Goal: Book appointment/travel/reservation

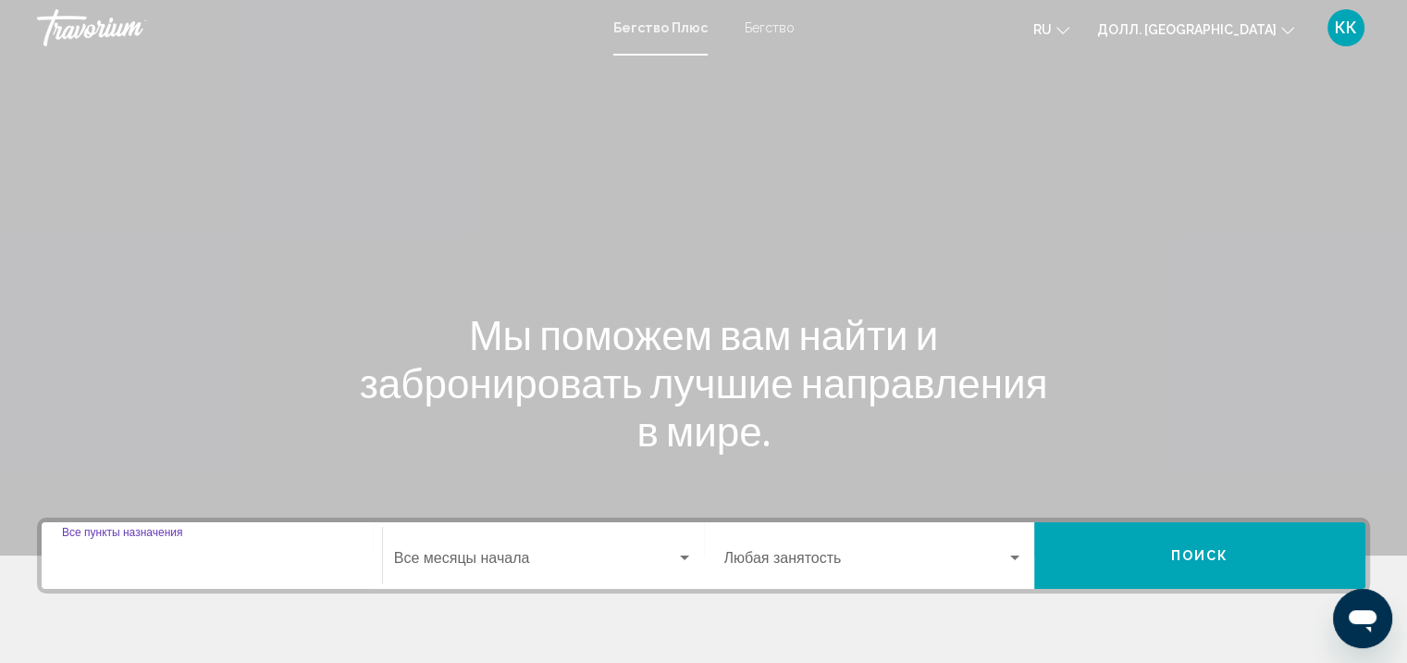
click at [136, 564] on input "Пункт назначения Все пункты назначения" at bounding box center [212, 561] width 300 height 17
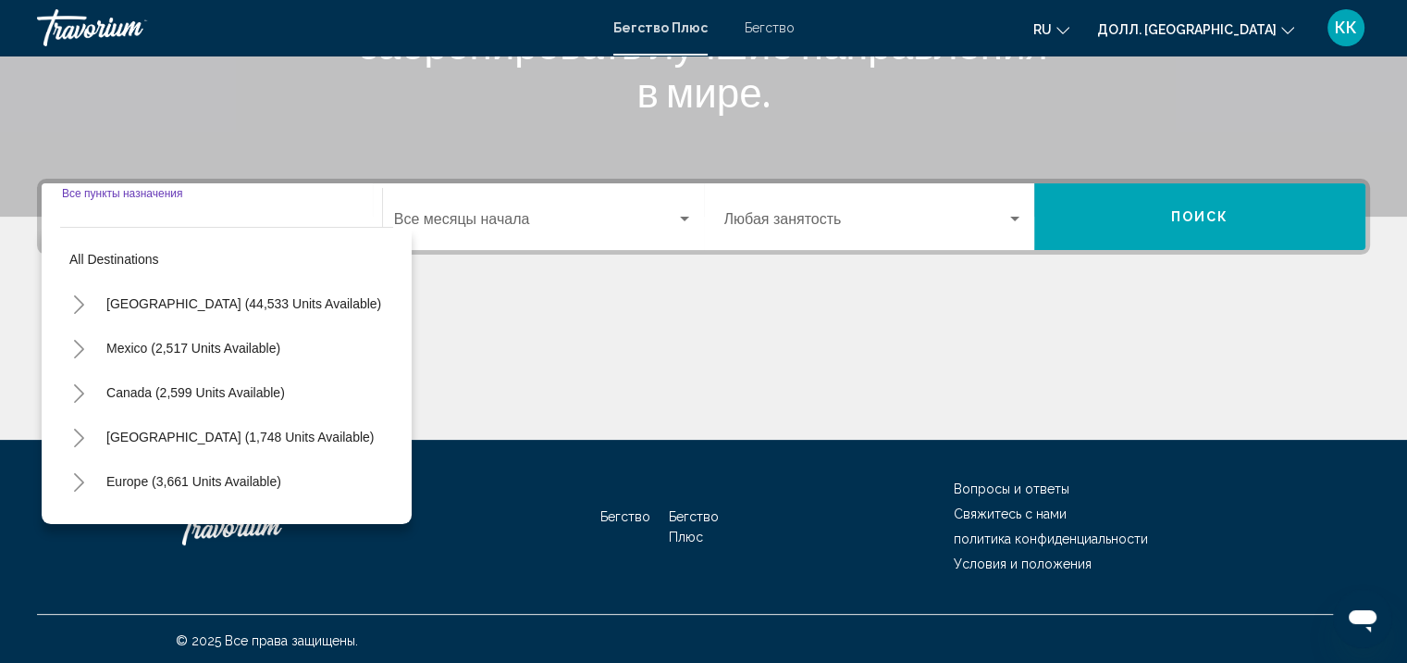
scroll to position [341, 0]
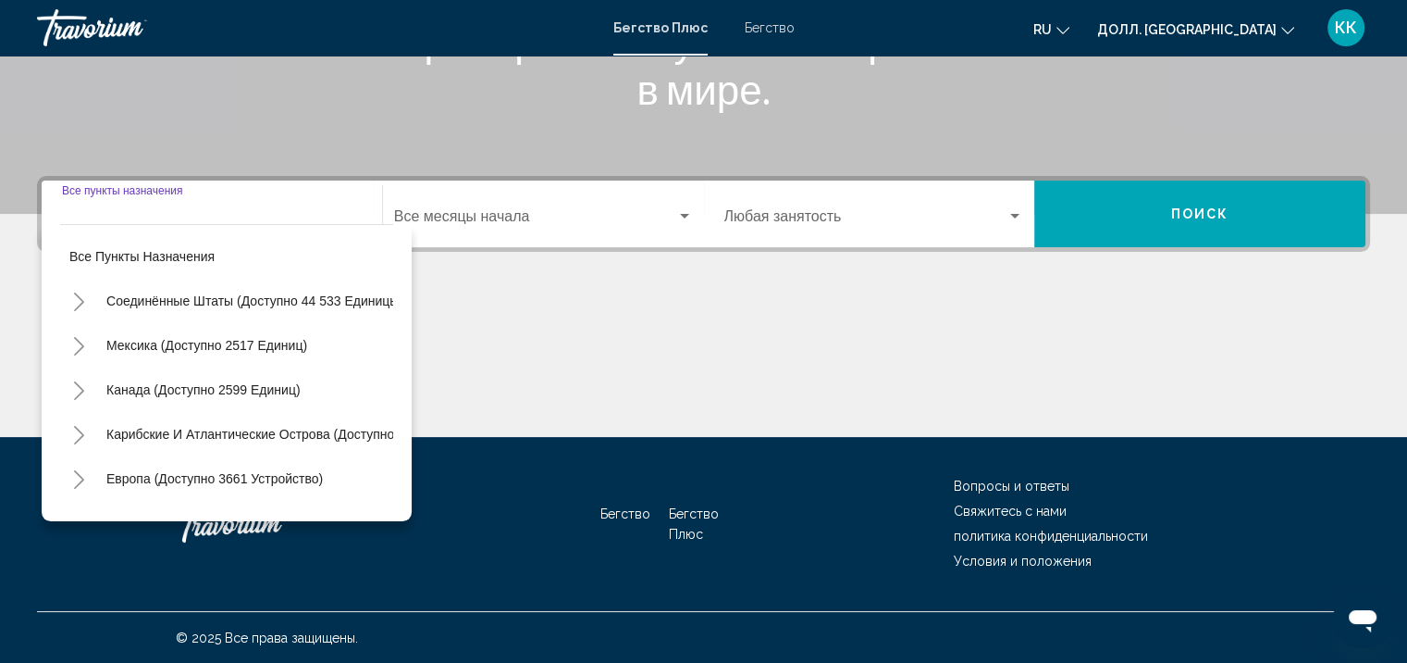
click at [216, 212] on input "Пункт назначения Все пункты назначения" at bounding box center [212, 220] width 300 height 17
drag, startPoint x: 194, startPoint y: 224, endPoint x: 200, endPoint y: 205, distance: 20.2
click at [200, 205] on div "Пункт назначения Все пункты назначения Все пункты назначения Соединённые Штаты …" at bounding box center [212, 213] width 322 height 67
click at [324, 215] on input "Пункт назначения Все пункты назначения" at bounding box center [212, 220] width 300 height 17
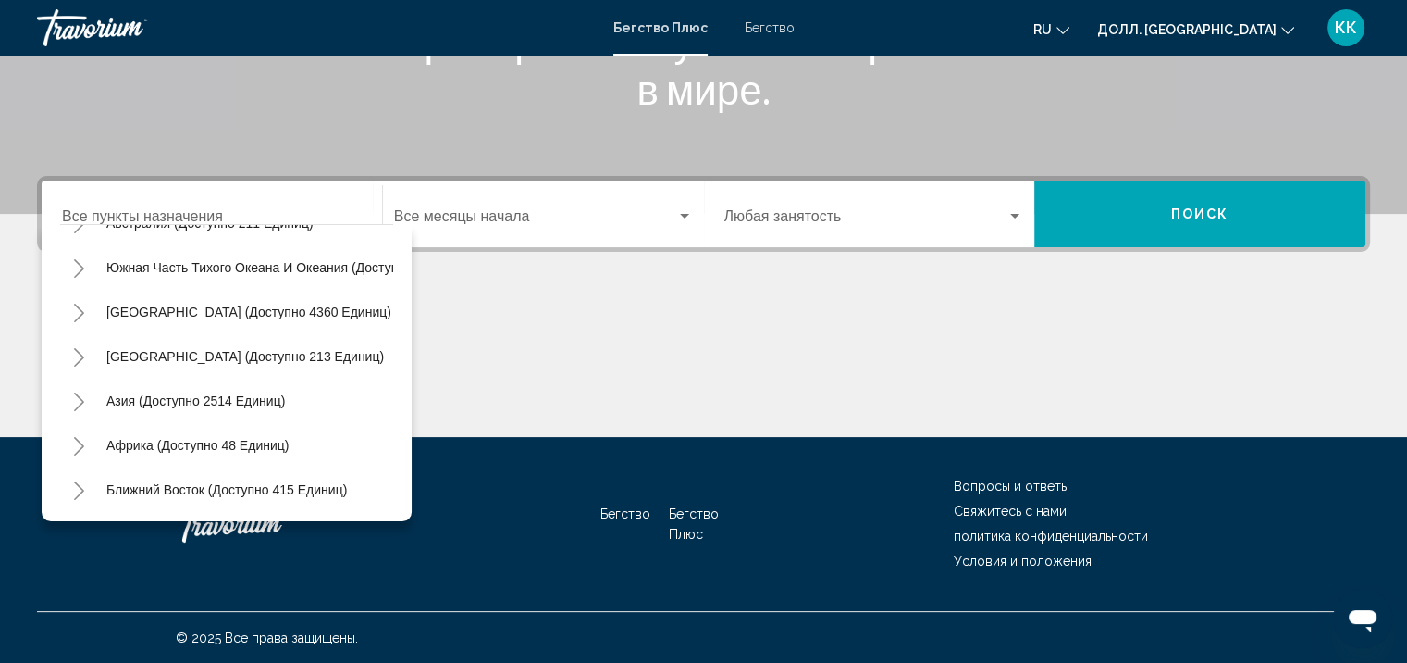
scroll to position [314, 0]
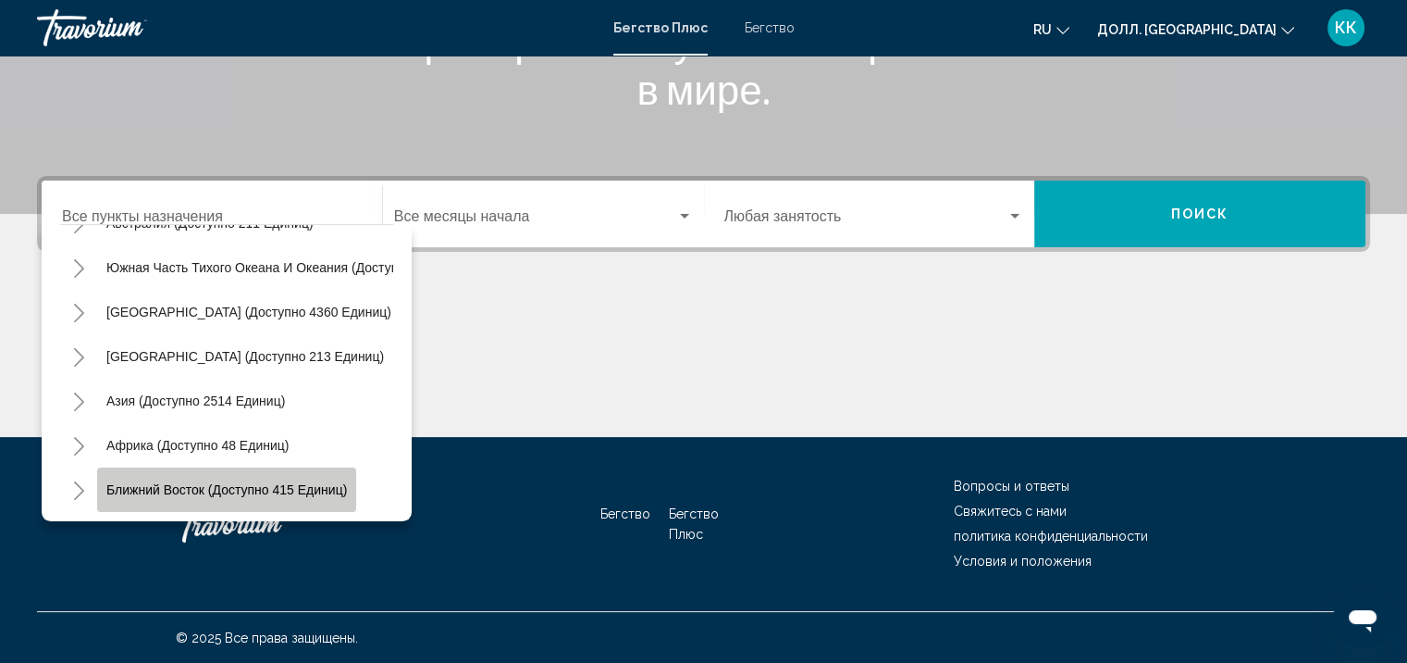
click at [310, 467] on button "Ближний Восток (доступно 415 единиц)" at bounding box center [226, 488] width 259 height 43
type input "**********"
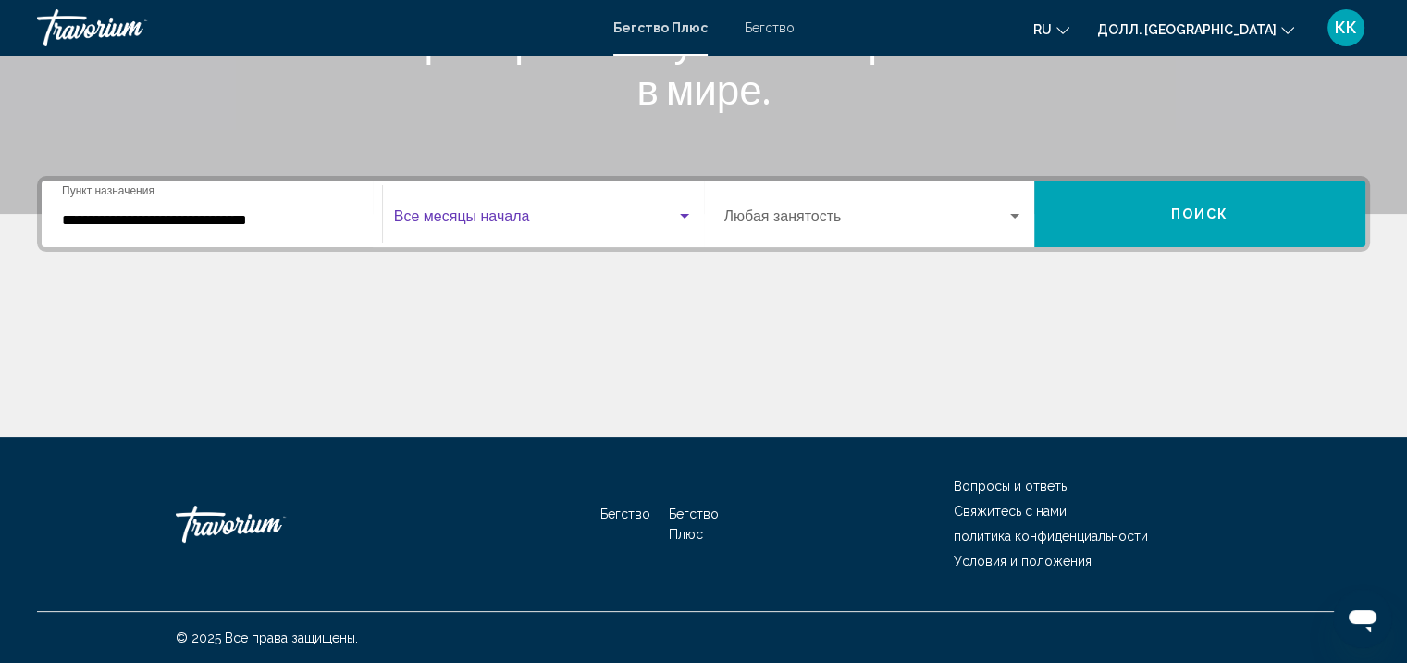
click at [525, 218] on span "Виджет поиска" at bounding box center [535, 220] width 282 height 17
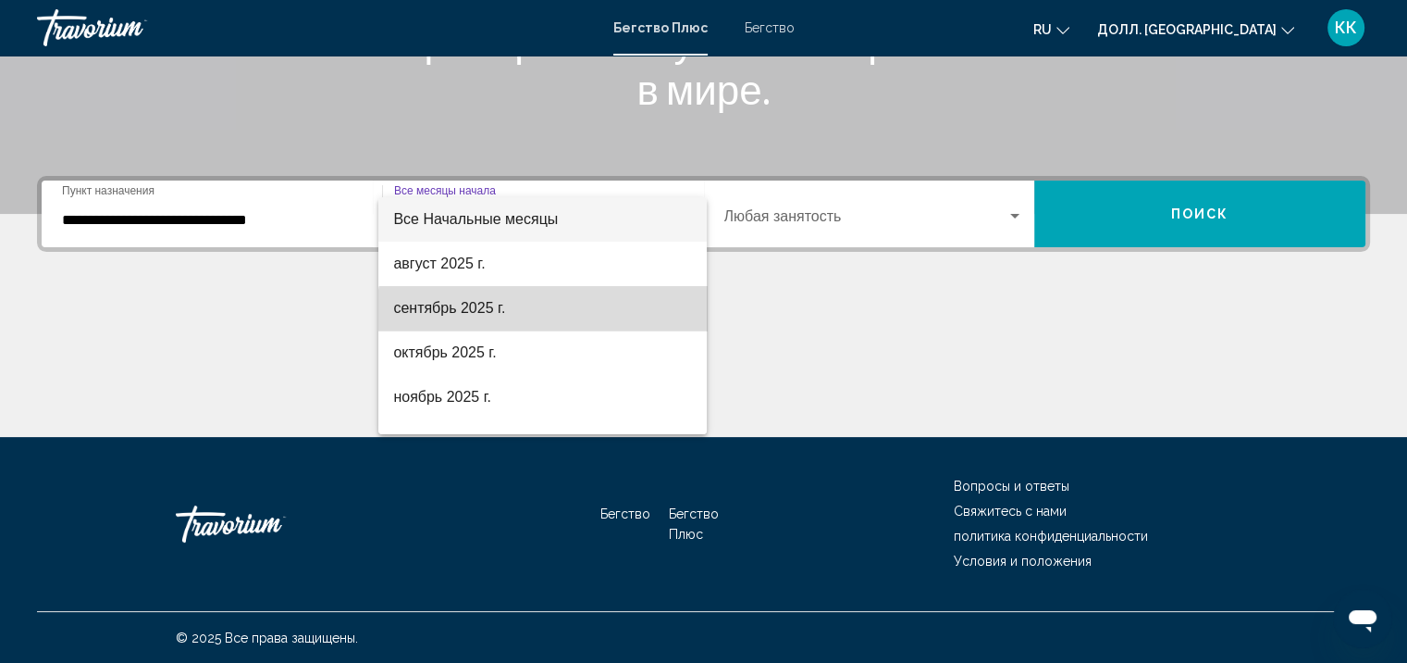
click at [564, 327] on span "сентябрь 2025 г." at bounding box center [542, 308] width 299 height 44
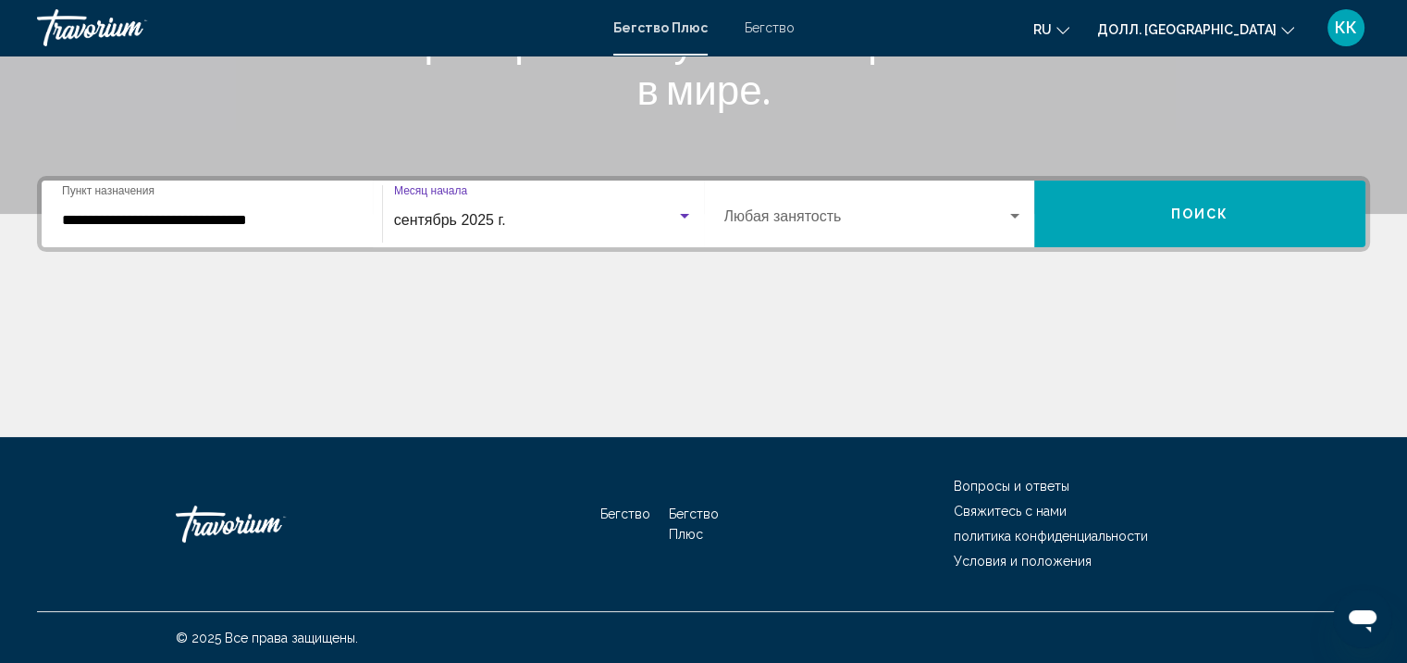
click at [515, 216] on div "сентябрь 2025 г." at bounding box center [535, 220] width 282 height 17
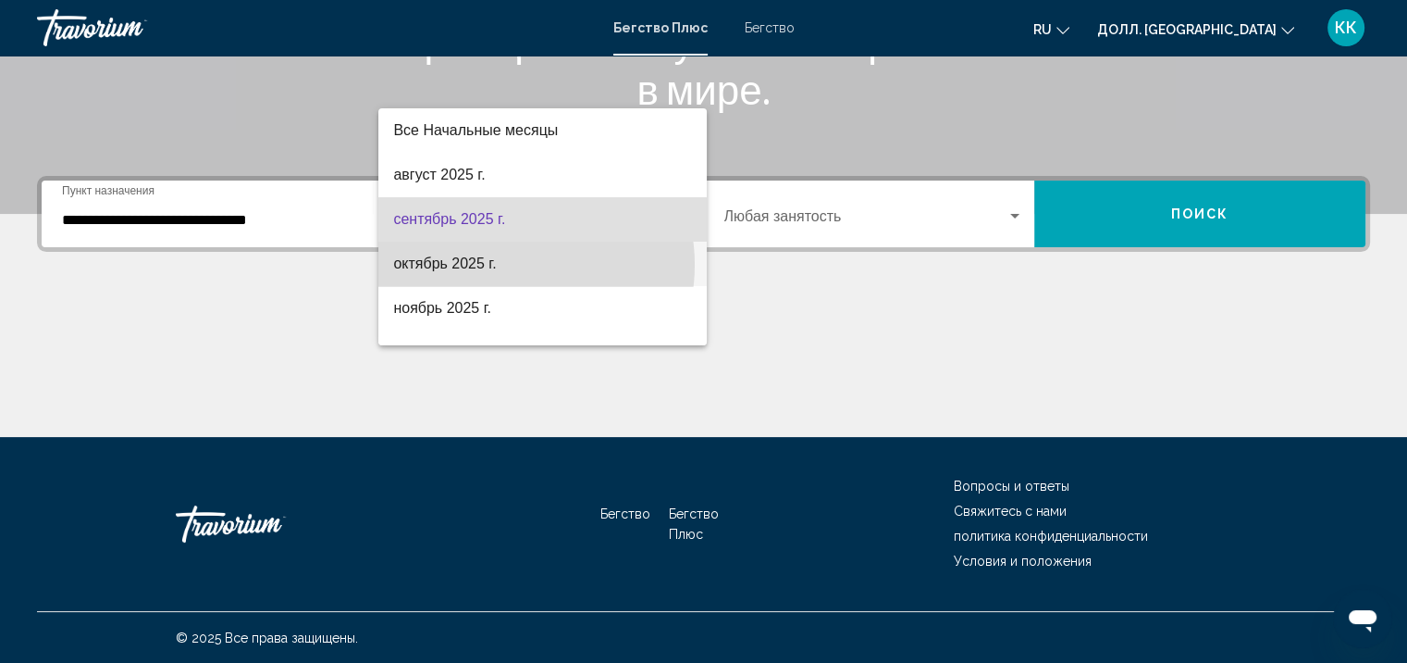
click at [511, 265] on span "октябрь 2025 г." at bounding box center [542, 264] width 299 height 44
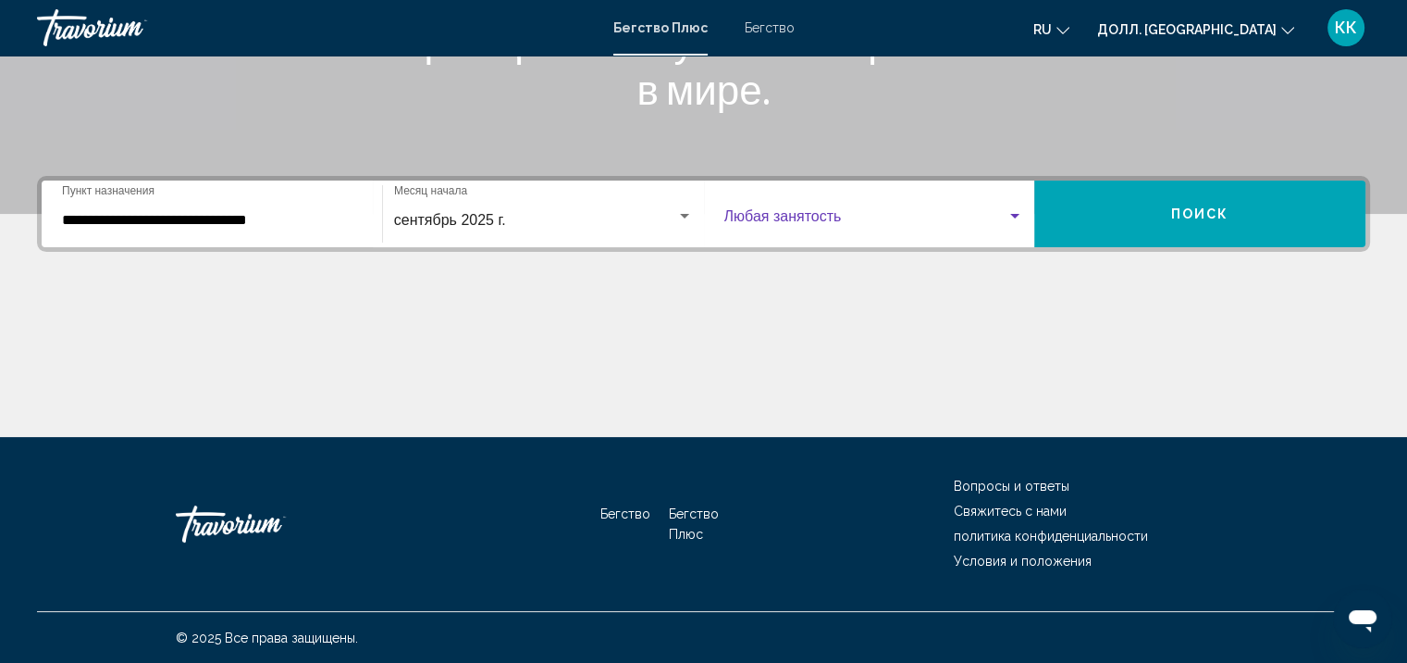
click at [785, 223] on span "Виджет поиска" at bounding box center [866, 220] width 283 height 17
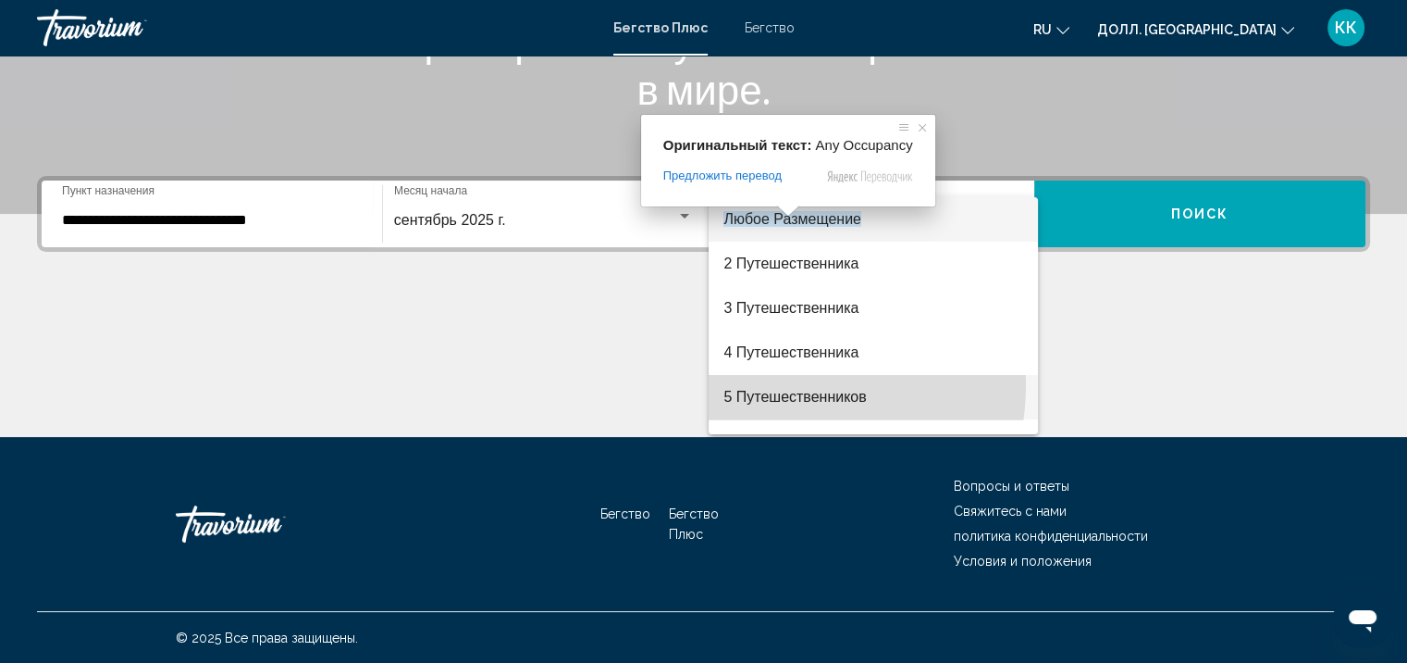
click at [762, 384] on span "5 Путешественников" at bounding box center [874, 397] width 300 height 44
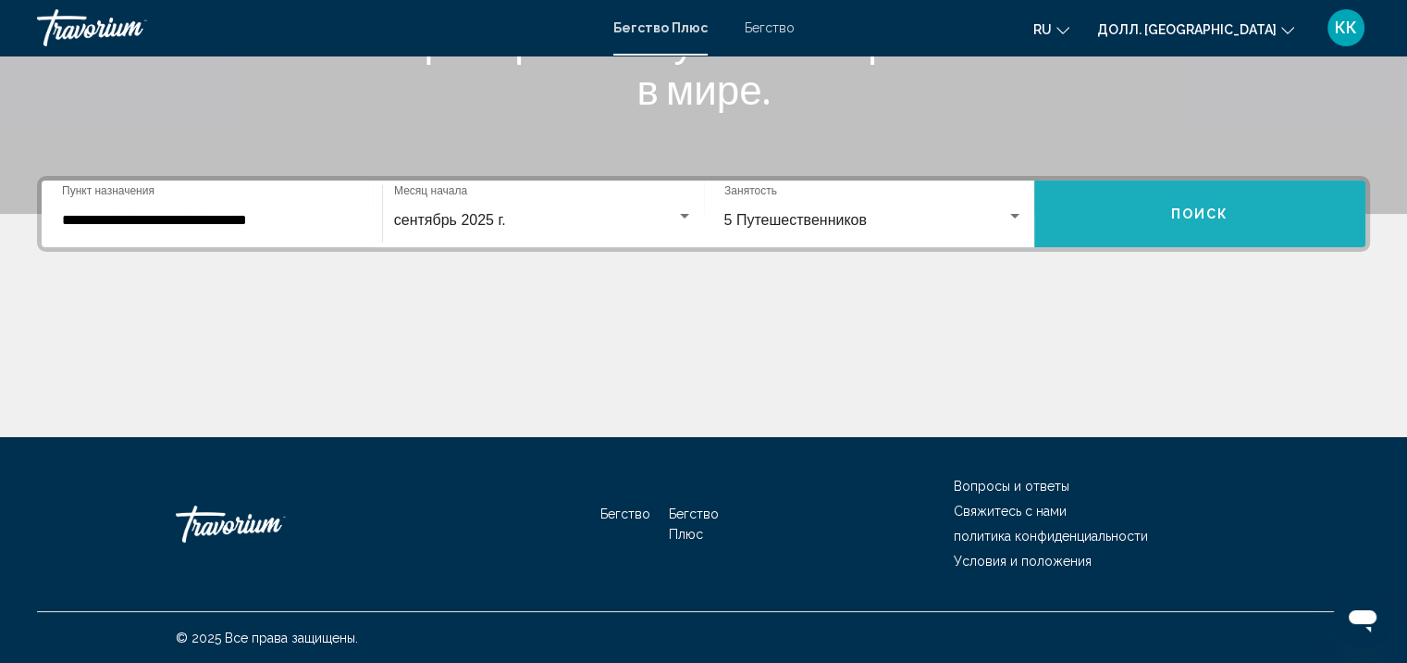
click at [1184, 226] on button "Поиск" at bounding box center [1200, 213] width 331 height 67
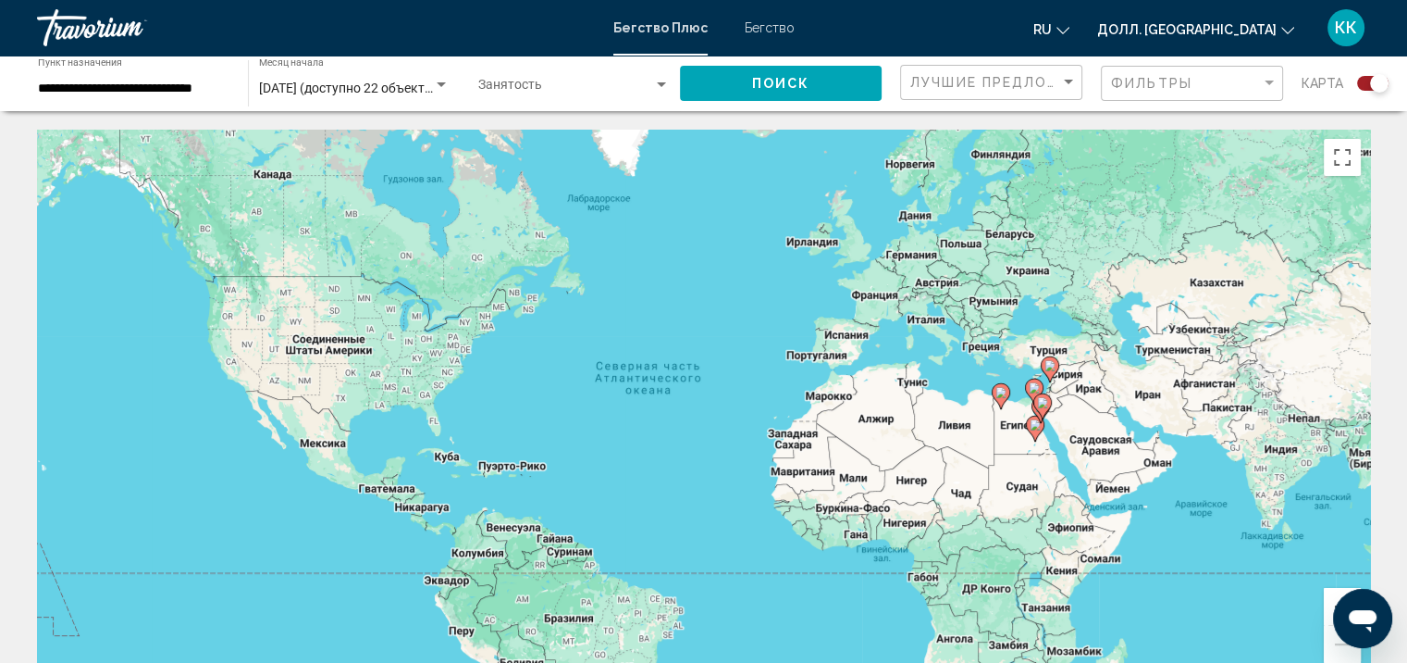
click at [1029, 428] on icon "Основное содержание" at bounding box center [1034, 428] width 17 height 24
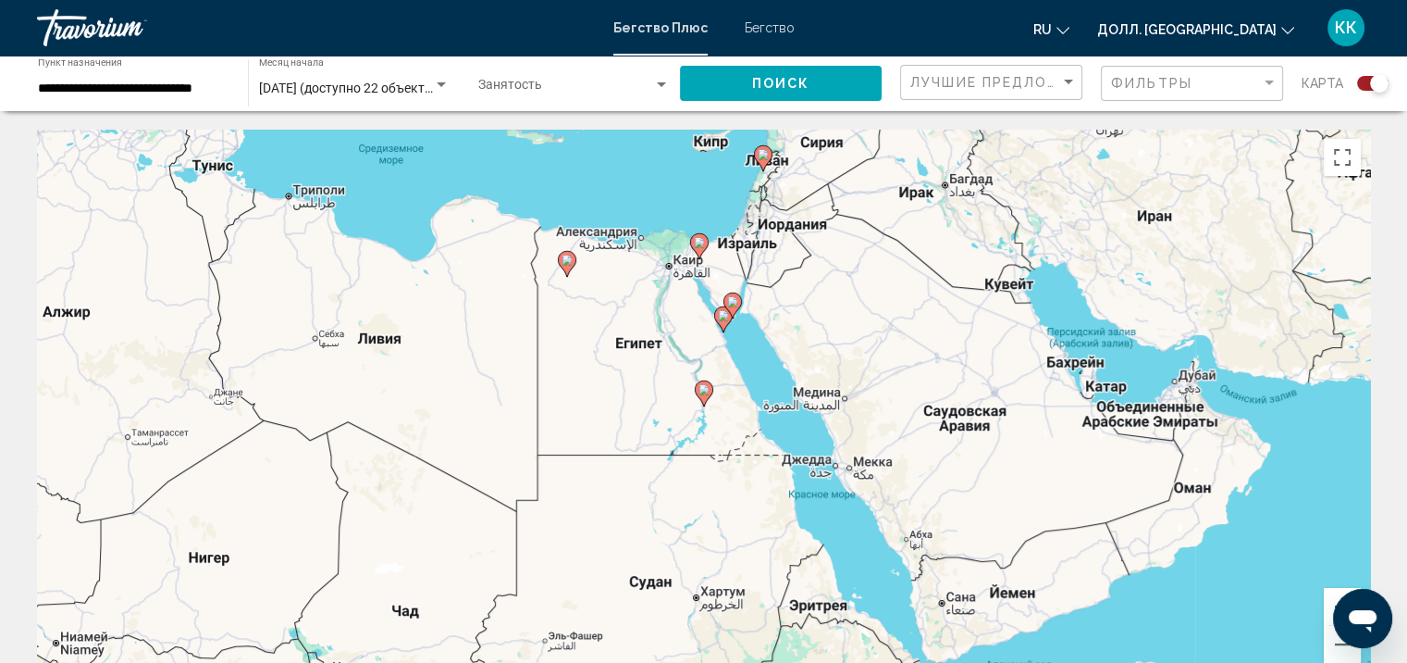
click at [956, 453] on div "Для навигации используйте клавиши со стрелками. Для навигации используйте клави…" at bounding box center [703, 407] width 1333 height 555
click at [956, 453] on div "Для навигации используйте клавиши со стрелками. Чтобы активировать перетаскиван…" at bounding box center [703, 407] width 1333 height 555
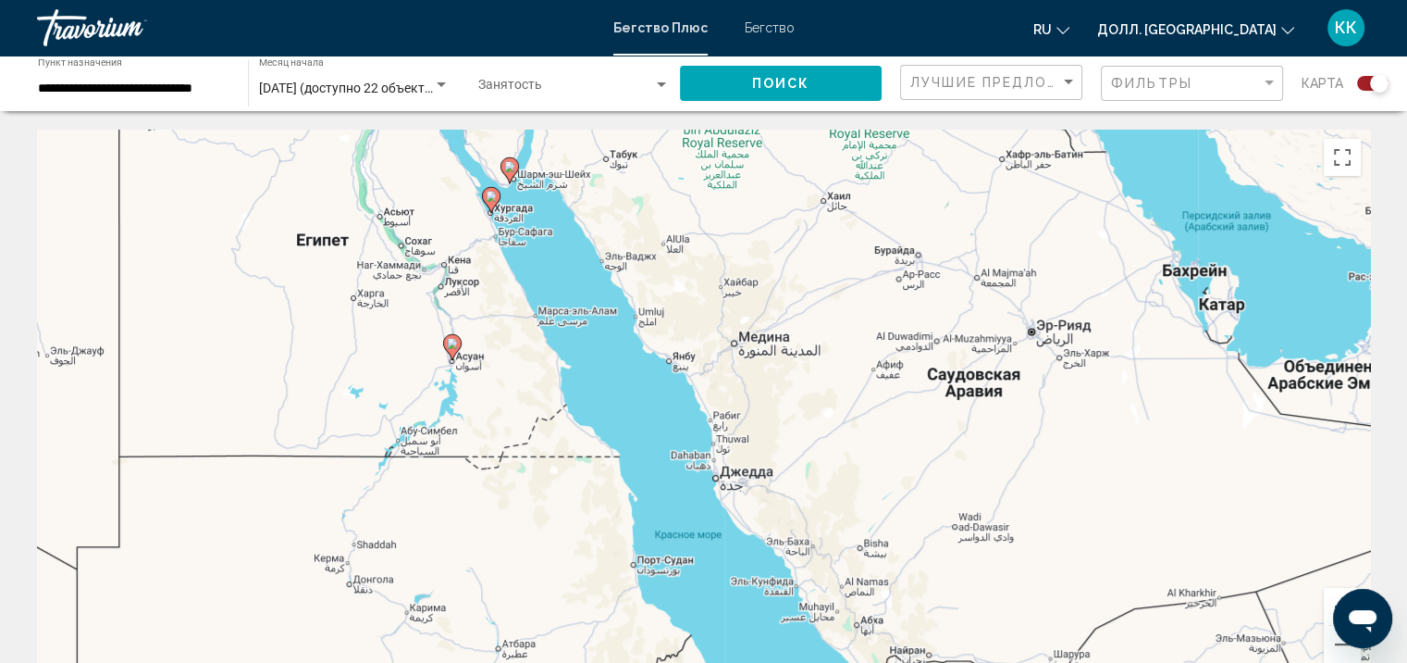
click at [453, 206] on div "Для навигации используйте клавиши со стрелками. Чтобы активировать перетаскиван…" at bounding box center [703, 407] width 1333 height 555
click at [466, 192] on div "Для навигации используйте клавиши со стрелками. Чтобы активировать перетаскиван…" at bounding box center [703, 407] width 1333 height 555
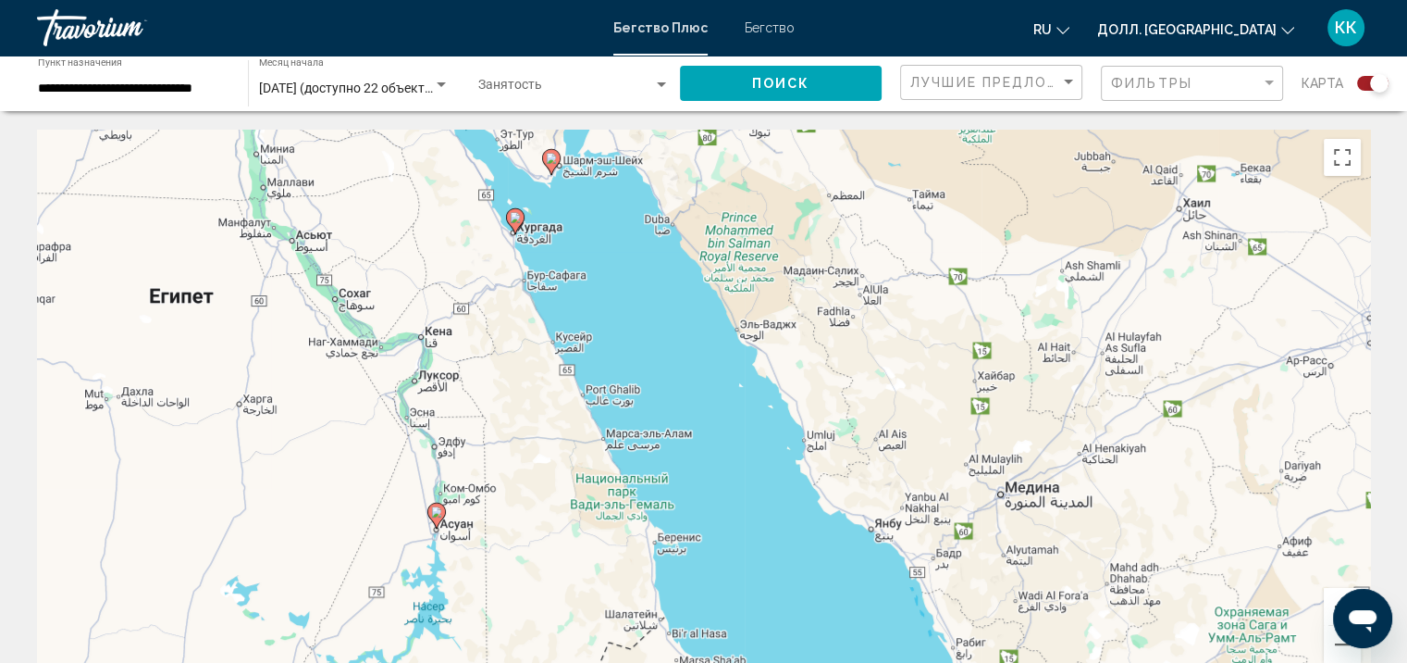
click at [555, 176] on div "Для навигации используйте клавиши со стрелками. Чтобы активировать перетаскиван…" at bounding box center [703, 407] width 1333 height 555
click at [549, 160] on image "Основное содержание" at bounding box center [551, 158] width 11 height 11
type input "**********"
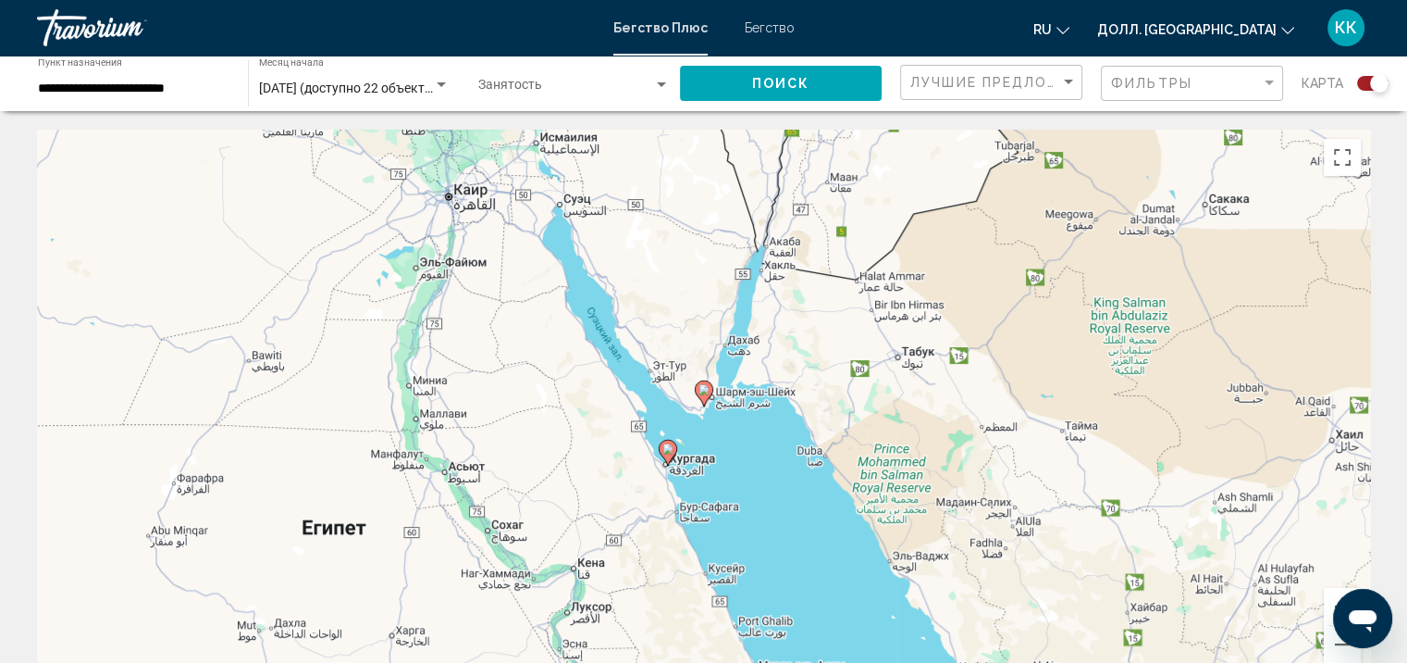
click at [713, 435] on div "Для навигации используйте клавиши со стрелками. Для навигации используйте клави…" at bounding box center [703, 407] width 1333 height 555
